Goal: Find specific page/section: Find specific page/section

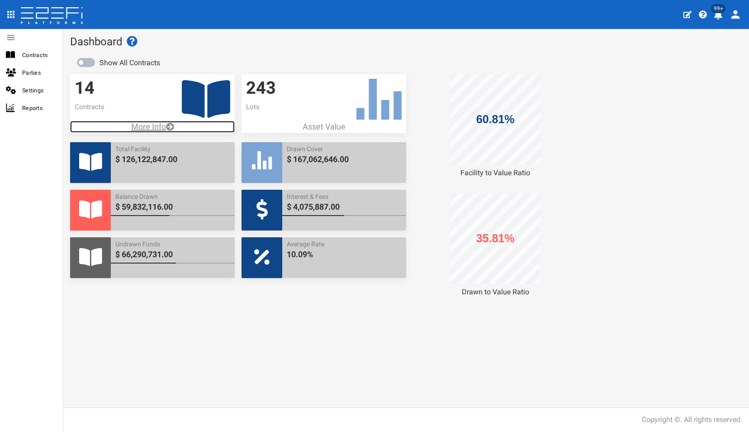
click at [154, 124] on p "More Info" at bounding box center [152, 127] width 165 height 12
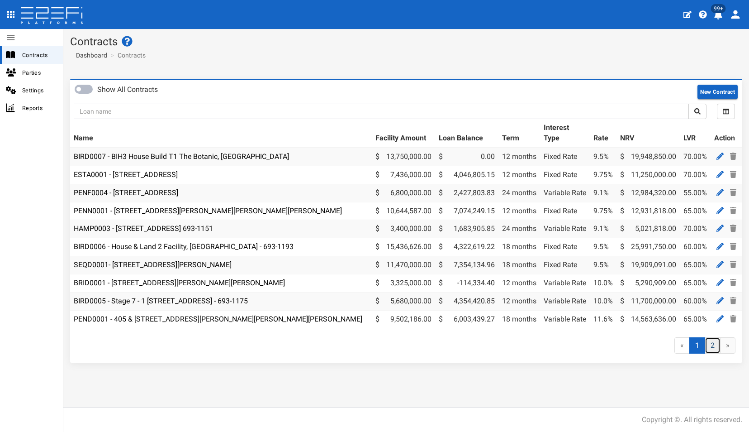
click at [714, 350] on link "2" at bounding box center [713, 345] width 16 height 17
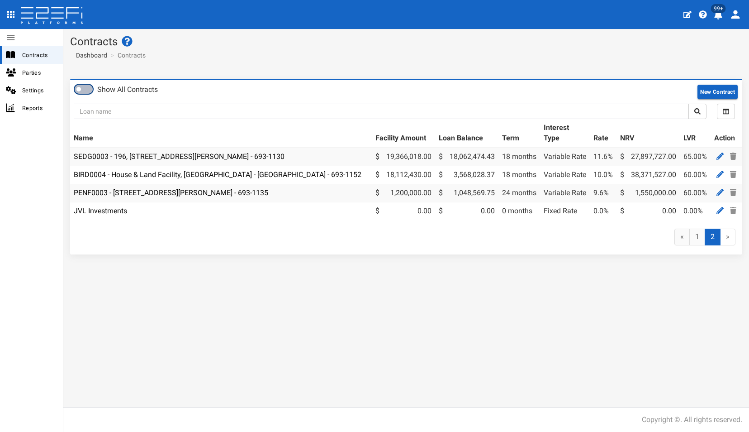
click at [86, 89] on span at bounding box center [84, 89] width 18 height 9
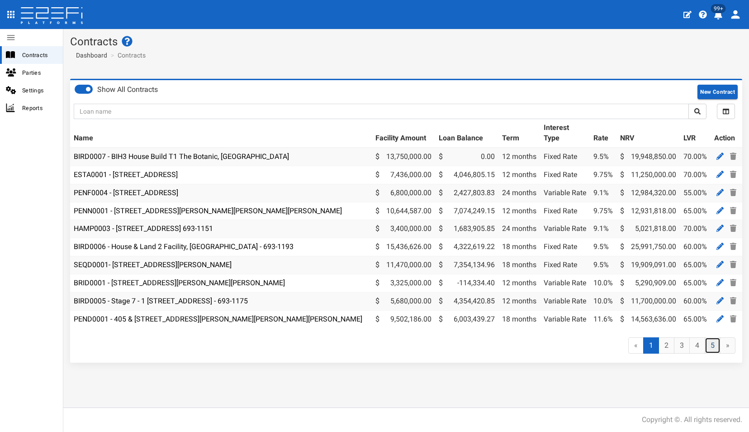
click at [714, 348] on link "5" at bounding box center [713, 345] width 16 height 17
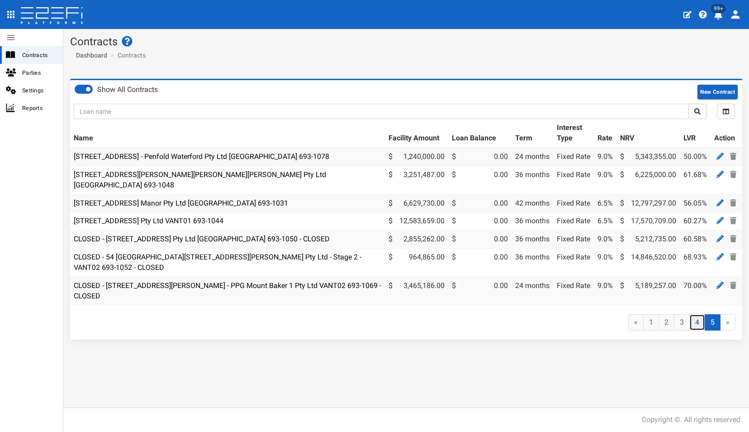
click at [698, 318] on link "4" at bounding box center [697, 322] width 16 height 17
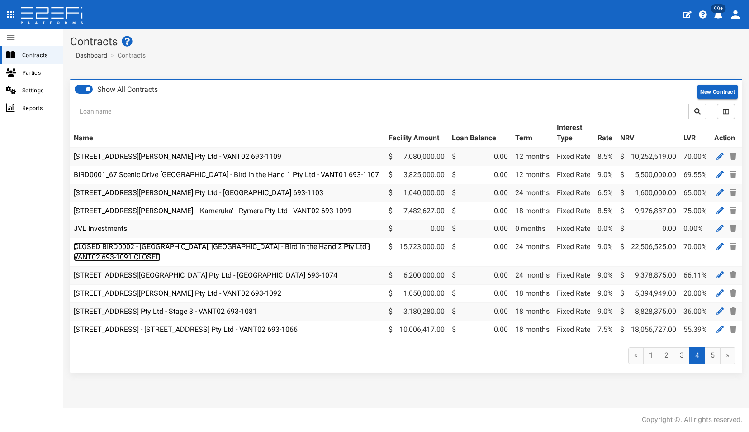
click at [266, 245] on link "CLOSED BIRD0002 - The Sanctuary, Port Macquarie - Bird in the Hand 2 Pty Ltd - …" at bounding box center [222, 251] width 296 height 19
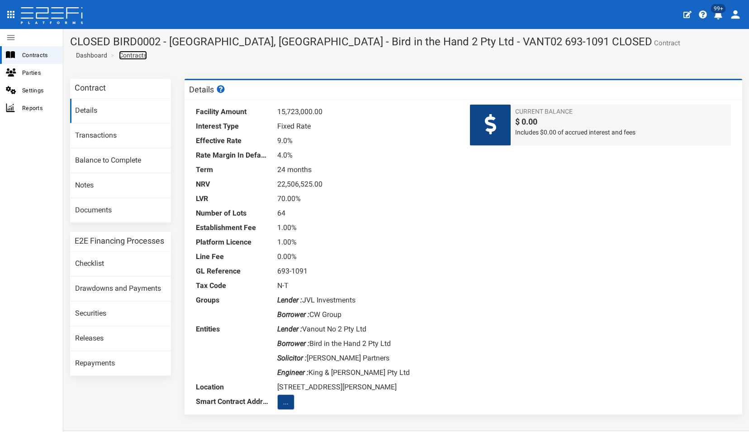
click at [129, 55] on link "Contracts" at bounding box center [133, 55] width 28 height 9
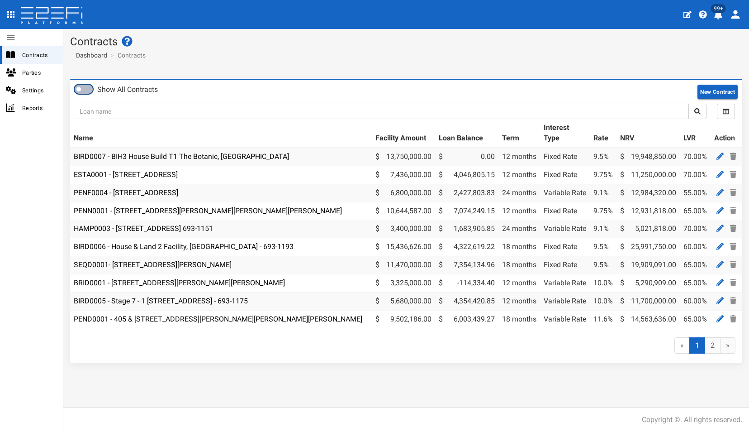
click at [90, 90] on span at bounding box center [84, 89] width 18 height 9
click at [695, 353] on link "4" at bounding box center [697, 345] width 16 height 17
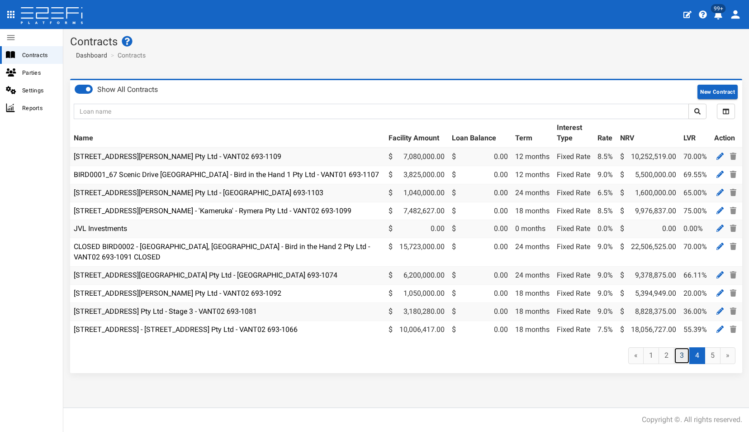
click at [682, 359] on link "3" at bounding box center [682, 355] width 16 height 17
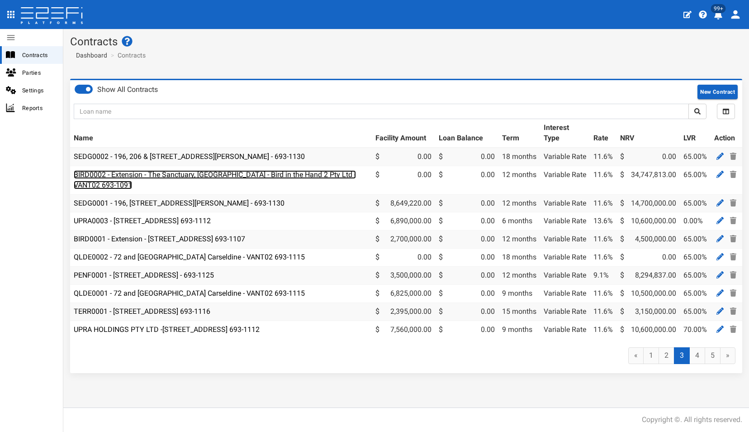
click at [214, 178] on link "BIRD0002 - Extension - The Sanctuary, [GEOGRAPHIC_DATA] - Bird in the Hand 2 Pt…" at bounding box center [215, 179] width 282 height 19
